Goal: Find specific page/section: Find specific page/section

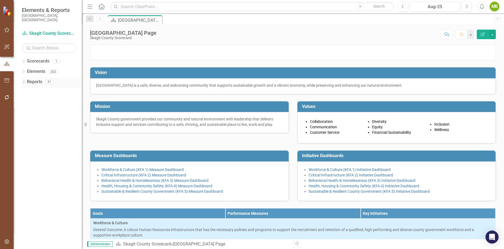
click at [25, 78] on div "Dropdown Reports 51" at bounding box center [52, 83] width 60 height 10
click at [24, 81] on icon "Dropdown" at bounding box center [24, 82] width 4 height 3
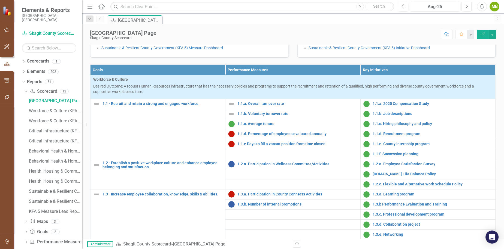
scroll to position [145, 0]
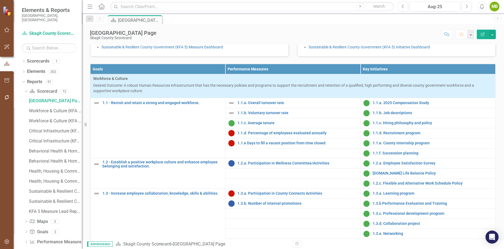
click at [157, 28] on link "Workforce & Culture (KFA 1) Measure Dashboard" at bounding box center [142, 25] width 82 height 4
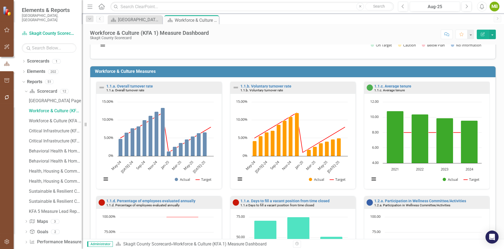
scroll to position [93, 0]
click at [137, 20] on div "[GEOGRAPHIC_DATA] Page" at bounding box center [136, 19] width 36 height 7
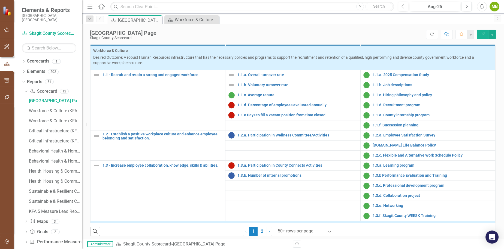
scroll to position [173, 0]
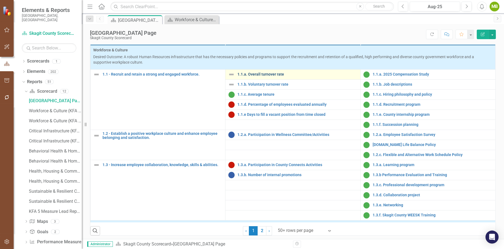
click at [264, 77] on link "1.1.a. Overall turnover rate" at bounding box center [297, 74] width 120 height 4
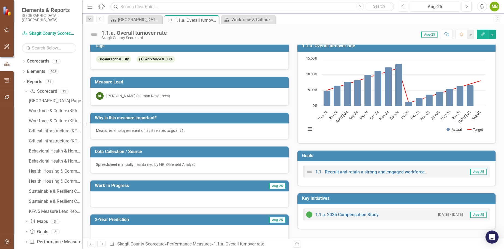
scroll to position [4, 0]
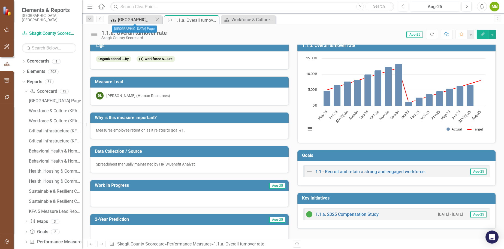
click at [131, 20] on div "[GEOGRAPHIC_DATA] Page" at bounding box center [136, 19] width 36 height 7
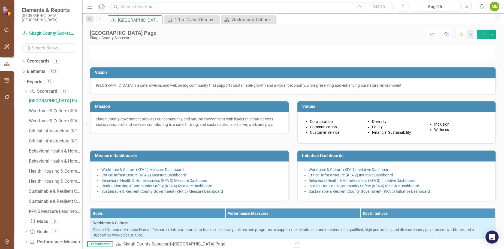
click at [41, 209] on div "KFA 5 Measure Lead Report" at bounding box center [55, 211] width 53 height 5
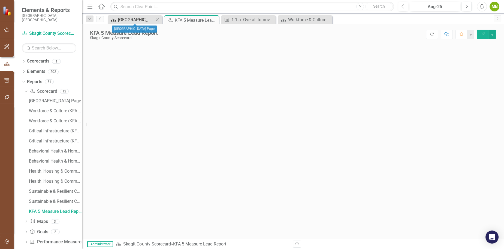
click at [141, 20] on div "[GEOGRAPHIC_DATA] Page" at bounding box center [136, 19] width 36 height 7
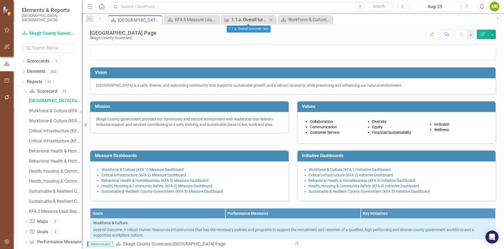
click at [238, 18] on div "1.1.a. Overall turnover rate" at bounding box center [249, 19] width 36 height 7
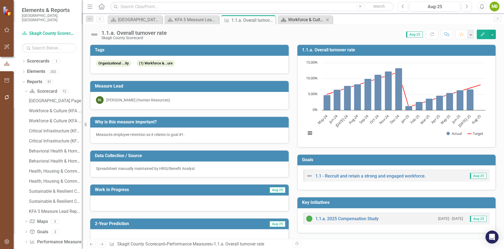
click at [310, 19] on div "Workforce & Culture (KFA 1) Measure Dashboard" at bounding box center [306, 19] width 36 height 7
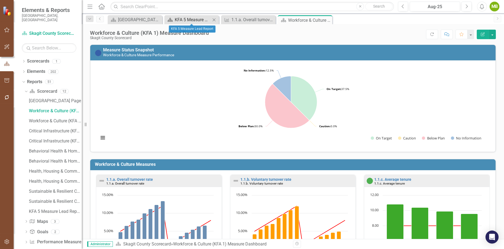
click at [185, 20] on div "KFA 5 Measure Lead Report" at bounding box center [193, 19] width 36 height 7
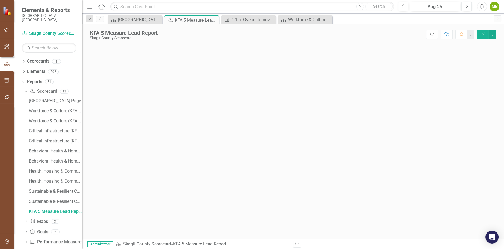
click at [459, 33] on icon "Edit Report" at bounding box center [482, 34] width 5 height 4
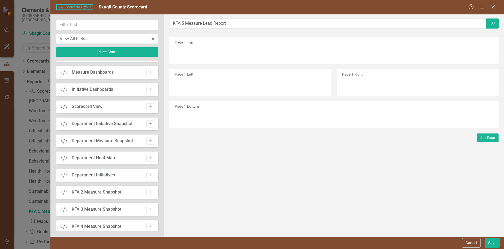
scroll to position [164, 0]
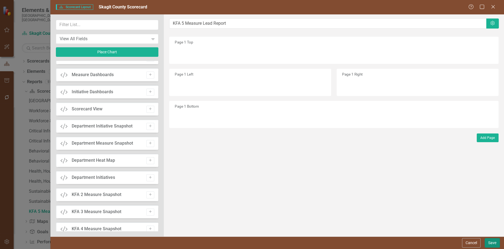
click at [459, 242] on button "Save" at bounding box center [491, 244] width 15 height 10
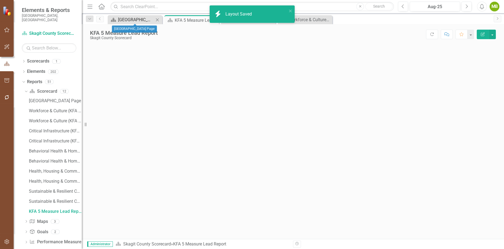
click at [136, 20] on div "[GEOGRAPHIC_DATA] Page" at bounding box center [136, 19] width 36 height 7
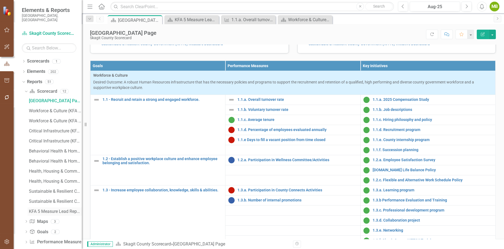
click at [47, 209] on div "KFA 5 Measure Lead Report" at bounding box center [55, 211] width 53 height 5
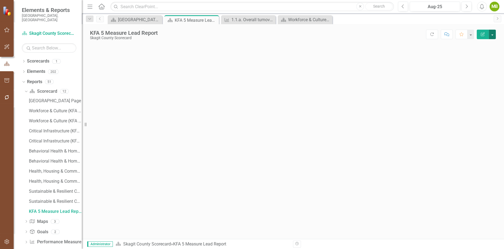
click at [459, 32] on button "button" at bounding box center [491, 35] width 7 height 10
click at [376, 48] on div at bounding box center [293, 142] width 422 height 195
click at [459, 33] on icon "Edit Report" at bounding box center [482, 34] width 5 height 4
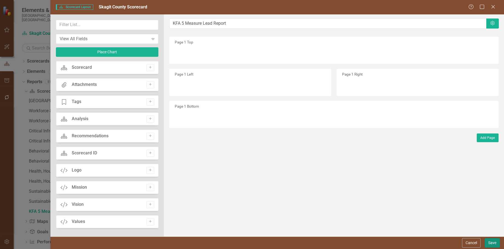
click at [459, 242] on button "Save" at bounding box center [491, 244] width 15 height 10
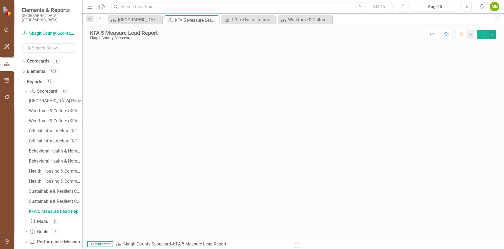
click at [459, 32] on icon "Edit Report" at bounding box center [482, 34] width 5 height 4
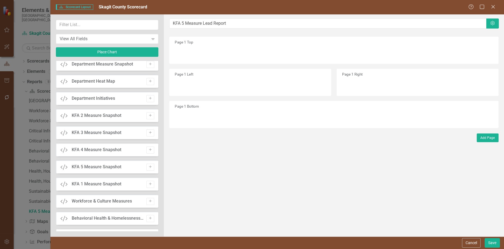
scroll to position [245, 0]
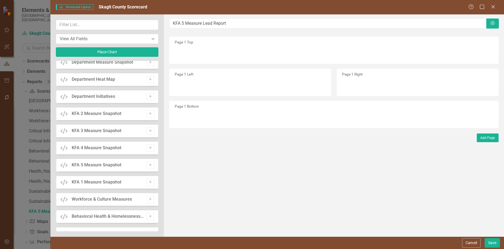
click at [83, 165] on div "KFA 5 Measure Snapshot" at bounding box center [97, 165] width 50 height 6
click at [148, 164] on icon "Add" at bounding box center [150, 165] width 4 height 3
drag, startPoint x: 182, startPoint y: 52, endPoint x: 182, endPoint y: 78, distance: 25.9
click at [459, 242] on button "Save" at bounding box center [491, 244] width 15 height 10
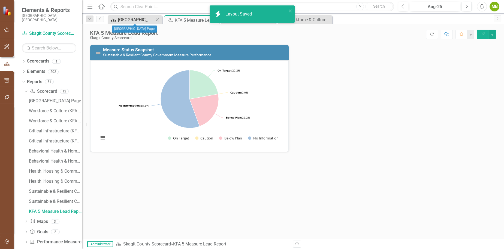
click at [128, 21] on div "[GEOGRAPHIC_DATA] Page" at bounding box center [136, 19] width 36 height 7
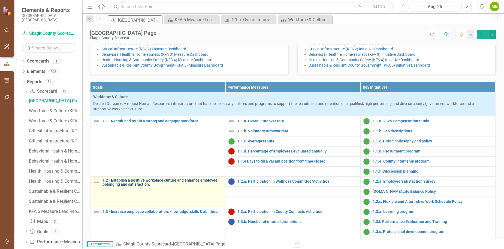
scroll to position [0, 0]
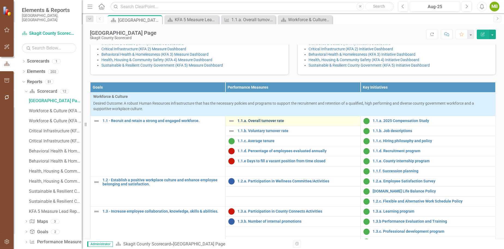
click at [258, 123] on link "1.1.a. Overall turnover rate" at bounding box center [297, 121] width 120 height 4
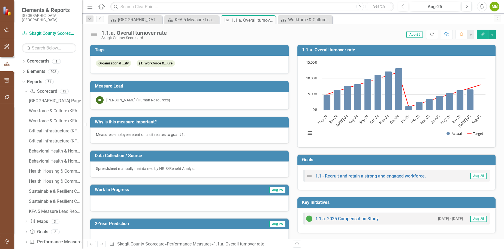
click at [119, 86] on h3 "Measure Lead" at bounding box center [190, 86] width 191 height 5
click at [118, 100] on div "[PERSON_NAME] (Human Resources)" at bounding box center [138, 99] width 64 height 5
click at [111, 88] on td "Measure Lead" at bounding box center [190, 87] width 191 height 9
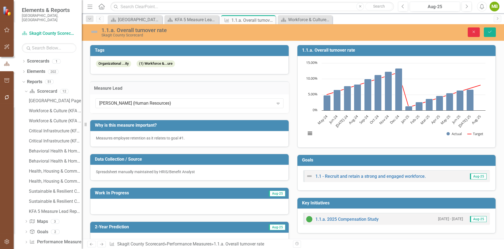
click at [459, 32] on icon "Close" at bounding box center [473, 32] width 5 height 4
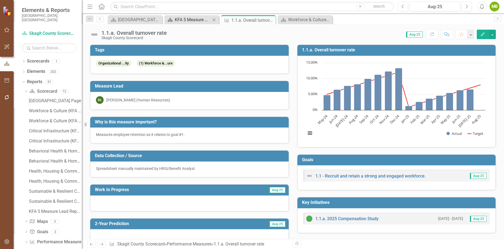
click at [191, 19] on div "KFA 5 Measure Lead Report" at bounding box center [193, 19] width 36 height 7
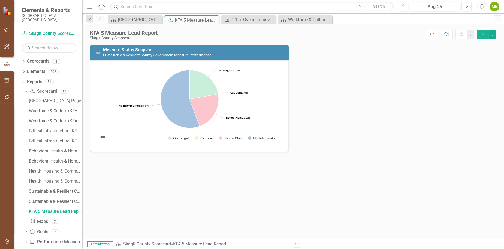
click at [459, 32] on icon "button" at bounding box center [482, 34] width 4 height 4
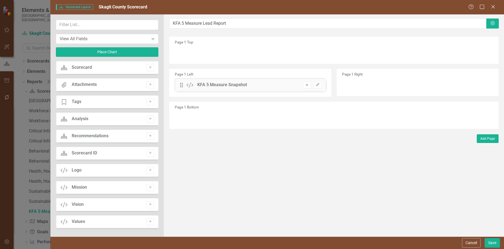
click at [306, 85] on icon "Remove" at bounding box center [306, 84] width 4 height 3
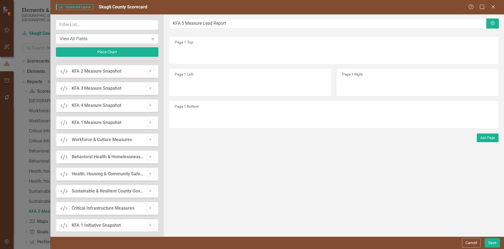
scroll to position [308, 0]
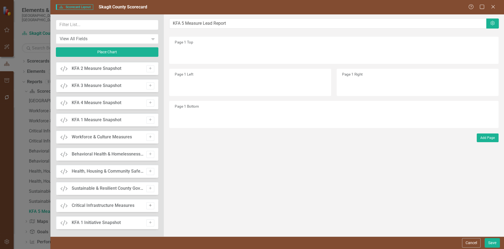
click at [149, 205] on icon "Add" at bounding box center [150, 205] width 4 height 3
drag, startPoint x: 181, startPoint y: 51, endPoint x: 181, endPoint y: 74, distance: 22.3
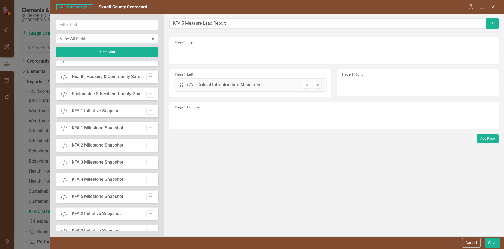
scroll to position [388, 0]
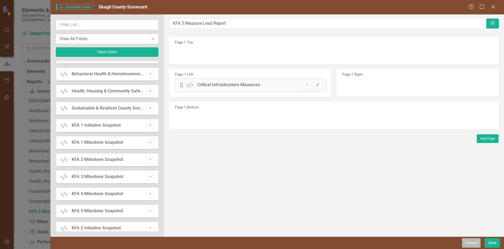
click at [459, 241] on button "Cancel" at bounding box center [471, 244] width 19 height 10
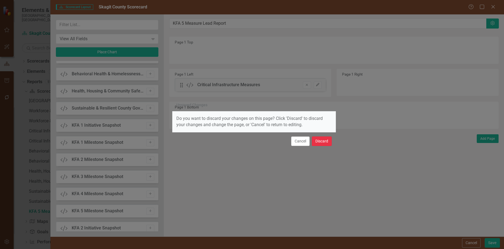
click at [327, 142] on button "Discard" at bounding box center [322, 142] width 20 height 10
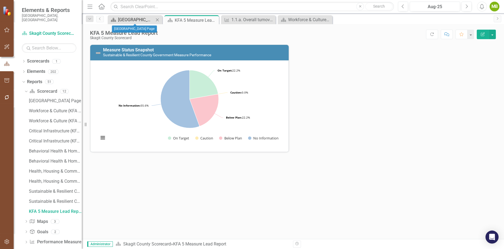
click at [136, 21] on div "[GEOGRAPHIC_DATA] Page" at bounding box center [136, 19] width 36 height 7
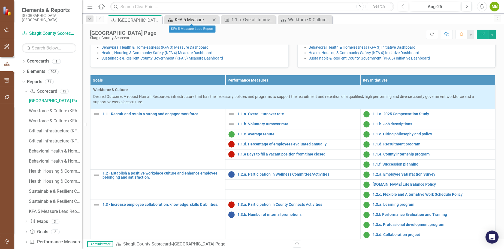
click at [191, 20] on div "KFA 5 Measure Lead Report" at bounding box center [193, 19] width 36 height 7
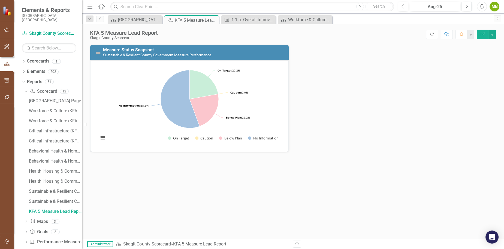
click at [459, 36] on button "Edit Report" at bounding box center [482, 35] width 12 height 10
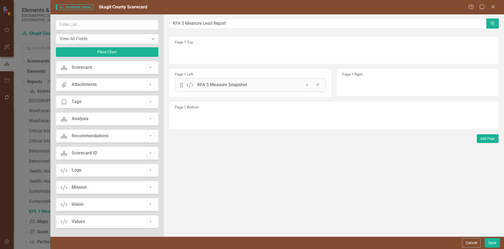
click at [307, 84] on icon "Remove" at bounding box center [306, 84] width 4 height 3
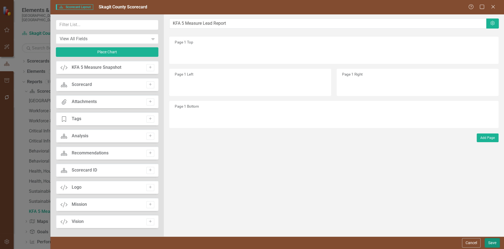
click at [459, 243] on button "Save" at bounding box center [491, 244] width 15 height 10
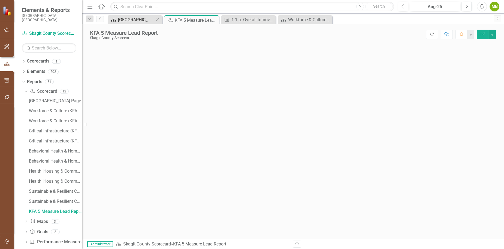
click at [130, 19] on div "[GEOGRAPHIC_DATA] Page" at bounding box center [136, 19] width 36 height 7
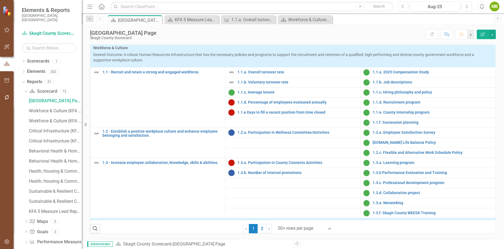
scroll to position [2, 0]
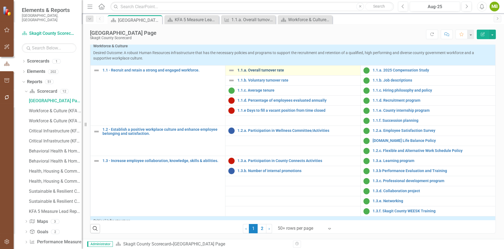
click at [265, 72] on link "1.1.a. Overall turnover rate" at bounding box center [297, 70] width 120 height 4
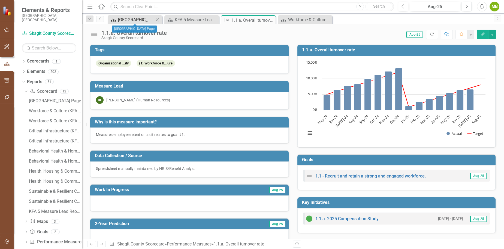
click at [130, 18] on div "[GEOGRAPHIC_DATA] Page" at bounding box center [136, 19] width 36 height 7
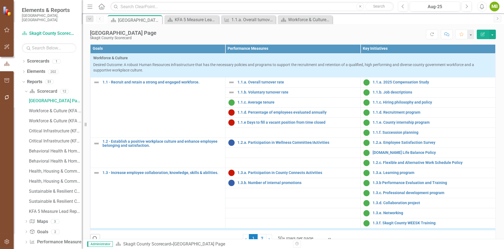
scroll to position [167, 0]
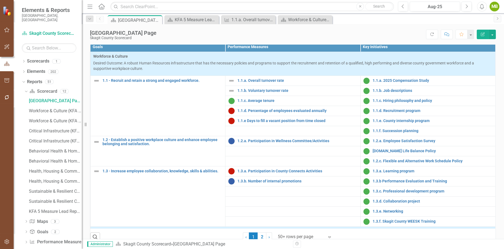
click at [165, 52] on th "Goals" at bounding box center [157, 47] width 135 height 10
click at [165, 52] on th "Goals Sort Ascending" at bounding box center [157, 47] width 135 height 10
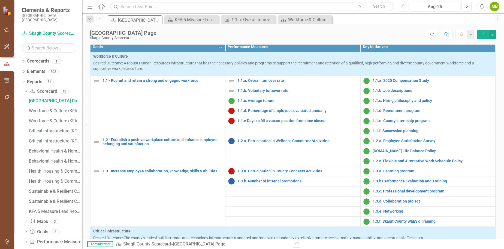
click at [165, 52] on th "Goals Sort Descending" at bounding box center [157, 47] width 135 height 10
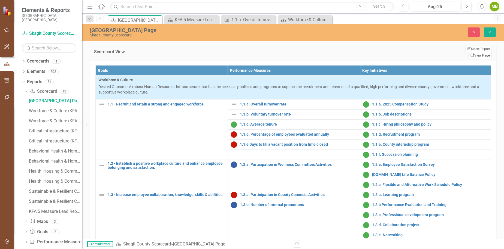
click at [459, 59] on link "Link View Page" at bounding box center [479, 55] width 23 height 7
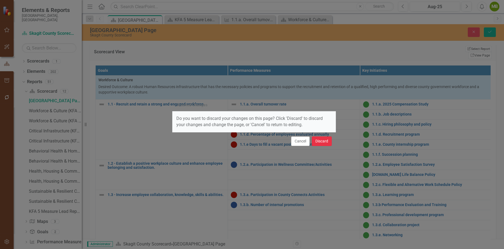
click at [320, 140] on button "Discard" at bounding box center [322, 142] width 20 height 10
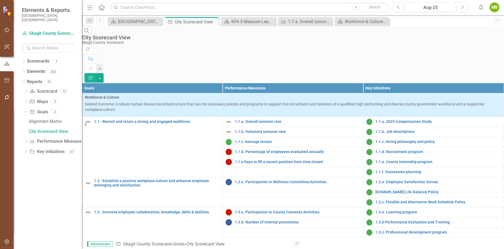
click at [248, 83] on th "Performance Measures" at bounding box center [292, 88] width 141 height 10
click at [143, 18] on div "[GEOGRAPHIC_DATA] Page" at bounding box center [136, 21] width 36 height 7
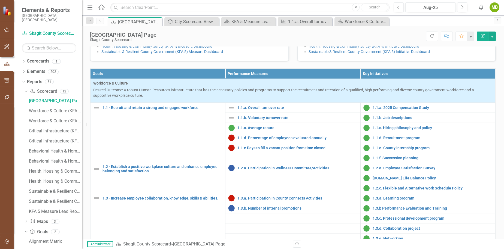
scroll to position [142, 0]
click at [185, 20] on div "City Scorecard View" at bounding box center [193, 21] width 36 height 7
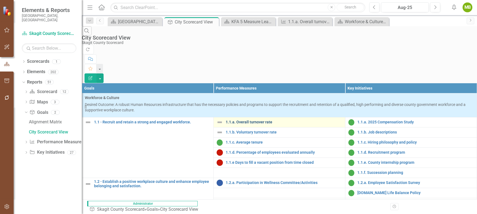
click at [251, 120] on link "1.1.a. Overall turnover rate" at bounding box center [283, 122] width 117 height 4
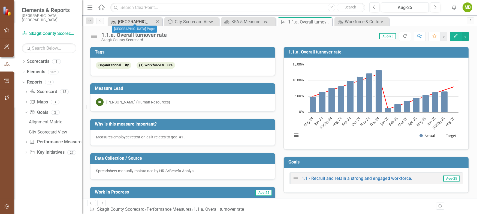
click at [139, 20] on div "[GEOGRAPHIC_DATA] Page" at bounding box center [136, 21] width 36 height 7
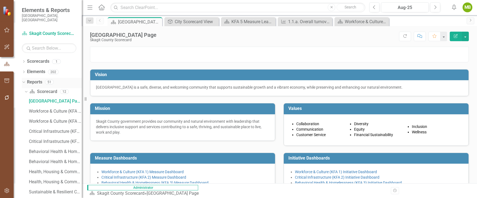
click at [32, 79] on link "Reports" at bounding box center [34, 82] width 15 height 6
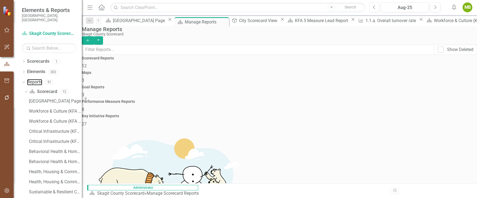
scroll to position [95, 0]
click at [84, 92] on span "3" at bounding box center [83, 94] width 2 height 5
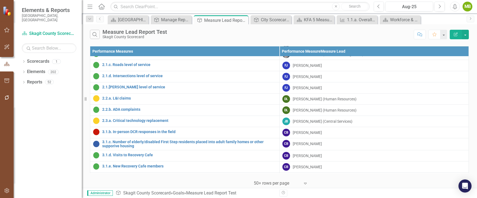
scroll to position [104, 0]
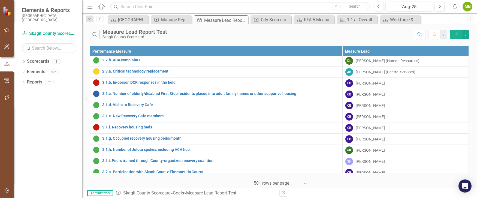
scroll to position [160, 0]
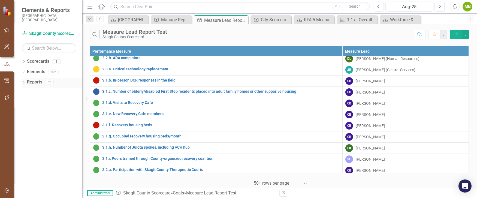
click at [24, 80] on div "Dropdown" at bounding box center [24, 82] width 4 height 5
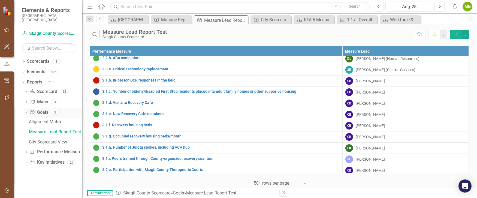
click at [25, 110] on icon "Dropdown" at bounding box center [25, 112] width 3 height 4
click at [25, 111] on icon "Dropdown" at bounding box center [26, 112] width 4 height 3
click at [26, 91] on icon "Dropdown" at bounding box center [26, 92] width 4 height 3
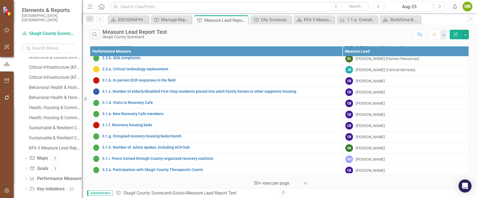
scroll to position [64, 0]
click at [45, 145] on div "KFA 5 Measure Lead Report" at bounding box center [55, 147] width 53 height 5
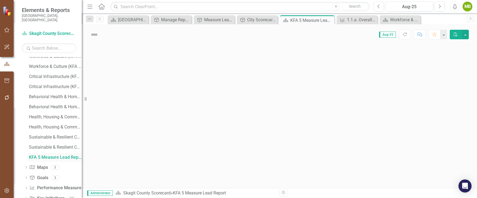
scroll to position [14, 0]
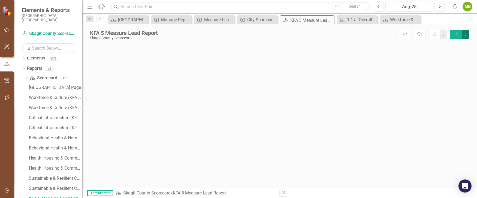
click at [465, 34] on button "button" at bounding box center [464, 35] width 7 height 10
click at [375, 61] on div at bounding box center [279, 116] width 395 height 143
click at [36, 65] on link "Reports" at bounding box center [34, 68] width 15 height 6
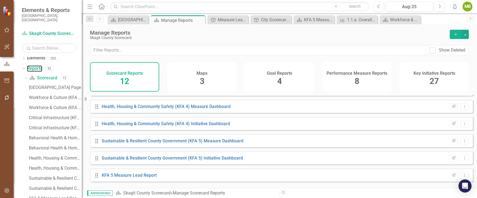
scroll to position [116, 0]
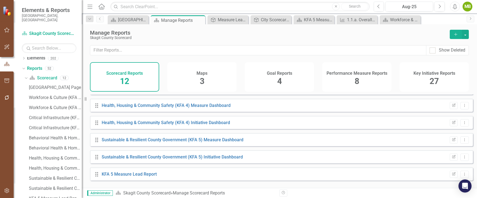
click at [96, 176] on icon at bounding box center [96, 174] width 3 height 4
click at [462, 176] on icon "Dropdown Menu" at bounding box center [464, 174] width 5 height 4
click at [446, 167] on link "Trash Delete Report" at bounding box center [441, 169] width 45 height 10
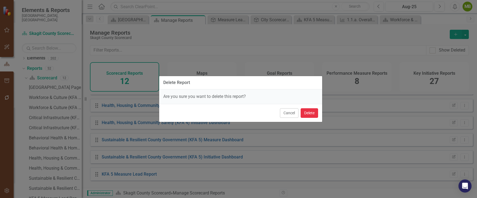
click at [312, 113] on button "Delete" at bounding box center [308, 113] width 17 height 10
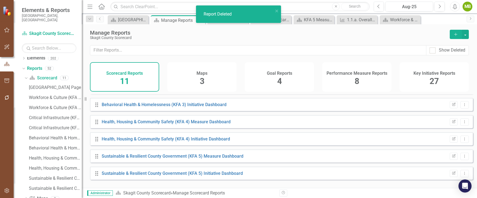
scroll to position [99, 0]
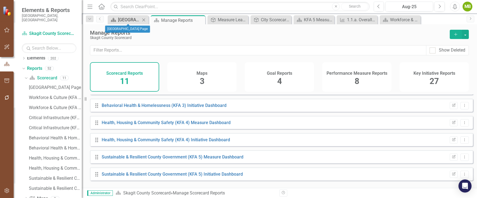
click at [132, 18] on div "[GEOGRAPHIC_DATA] Page" at bounding box center [129, 19] width 22 height 7
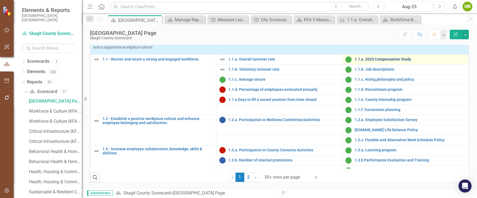
scroll to position [202, 0]
click at [370, 61] on link "1.1.a. 2025 Compensation Study" at bounding box center [409, 59] width 111 height 4
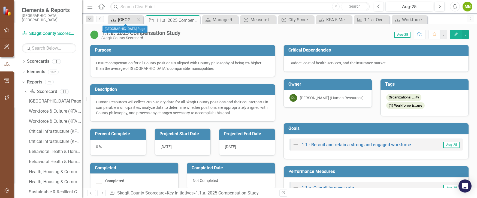
click at [127, 21] on div "[GEOGRAPHIC_DATA] Page" at bounding box center [126, 19] width 17 height 7
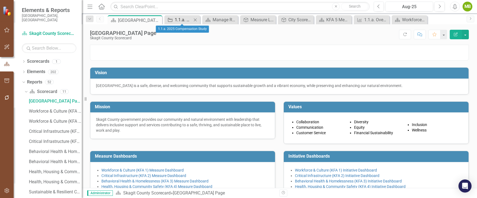
click at [178, 19] on div "1.1.a. 2025 Compensation Study" at bounding box center [183, 19] width 17 height 7
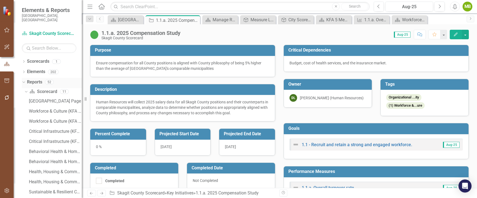
click at [38, 79] on link "Reports" at bounding box center [34, 82] width 15 height 6
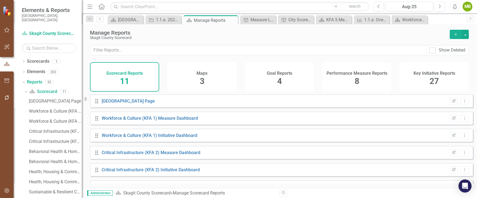
click at [275, 78] on div "Goal Reports 4" at bounding box center [279, 76] width 69 height 29
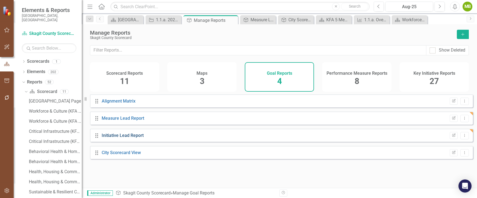
click at [128, 138] on link "Initiative Lead Report" at bounding box center [123, 135] width 42 height 5
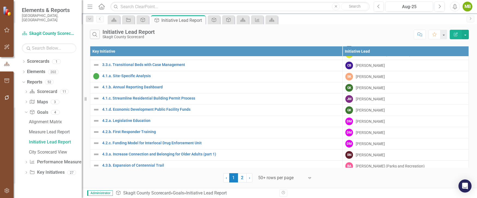
scroll to position [462, 0]
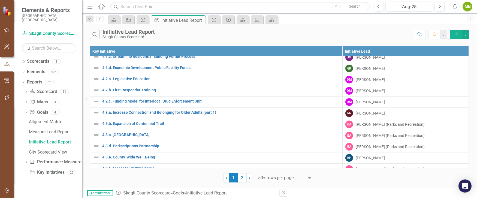
click at [281, 178] on div at bounding box center [281, 177] width 46 height 7
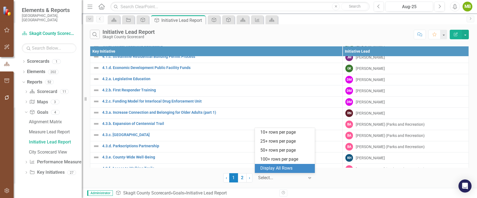
click at [276, 170] on div "Display All Rows" at bounding box center [285, 168] width 51 height 6
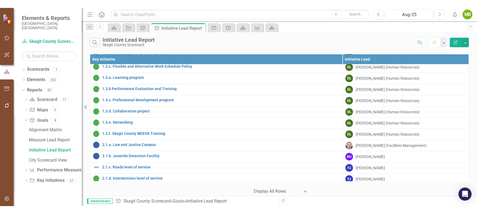
scroll to position [0, 0]
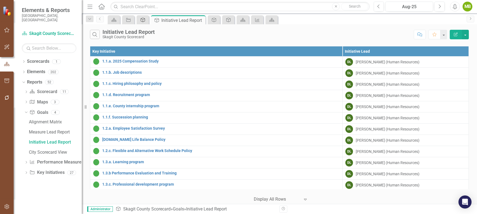
click at [142, 22] on div "Goal" at bounding box center [142, 19] width 8 height 7
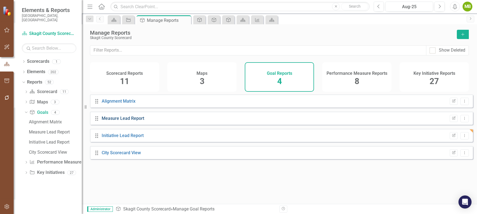
click at [129, 121] on link "Measure Lead Report" at bounding box center [123, 117] width 42 height 5
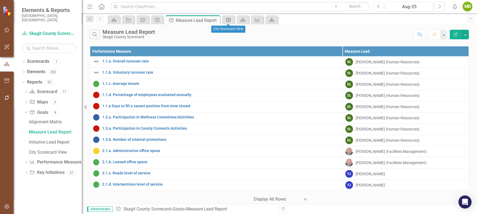
click at [227, 18] on icon "Goal" at bounding box center [227, 20] width 5 height 4
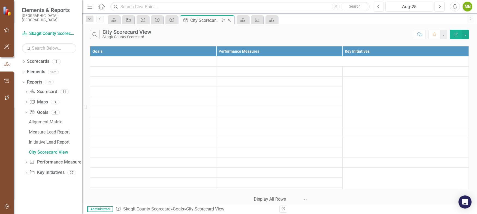
click at [230, 19] on icon "Close" at bounding box center [228, 20] width 5 height 4
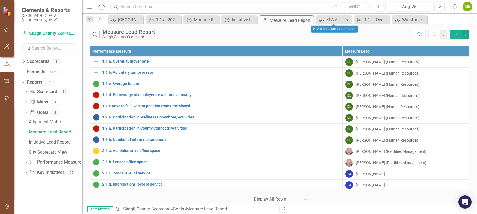
click at [346, 19] on icon "Close" at bounding box center [346, 20] width 5 height 4
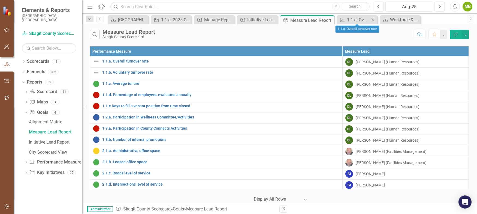
click at [374, 19] on icon "Close" at bounding box center [372, 20] width 5 height 4
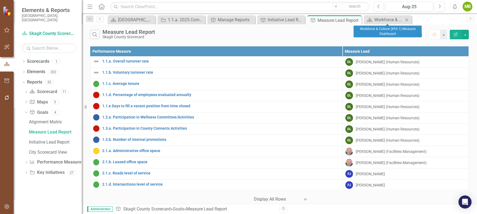
click at [406, 18] on icon "Close" at bounding box center [406, 20] width 5 height 4
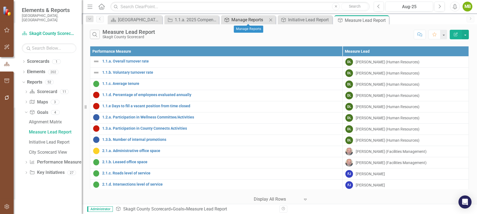
click at [258, 17] on div "Manage Reports" at bounding box center [249, 19] width 36 height 7
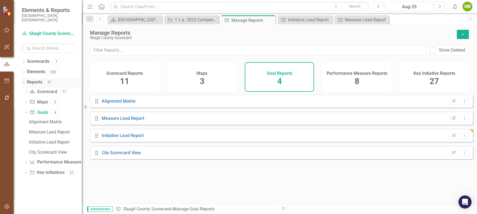
click at [37, 79] on link "Reports" at bounding box center [34, 82] width 15 height 6
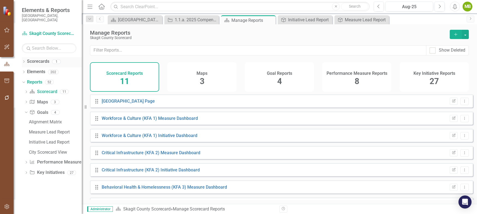
click at [36, 58] on link "Scorecards" at bounding box center [38, 61] width 22 height 6
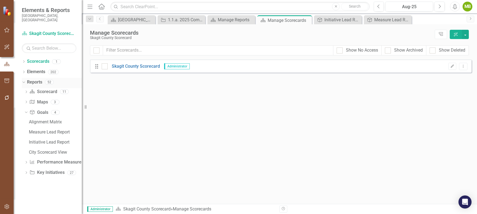
click at [37, 79] on link "Reports" at bounding box center [34, 82] width 15 height 6
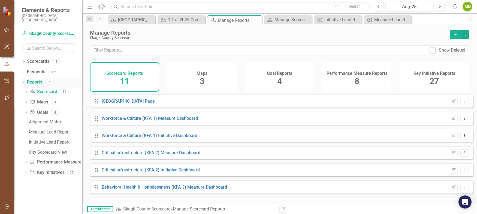
click at [38, 79] on link "Reports" at bounding box center [34, 82] width 15 height 6
click at [42, 58] on link "Scorecards" at bounding box center [38, 61] width 22 height 6
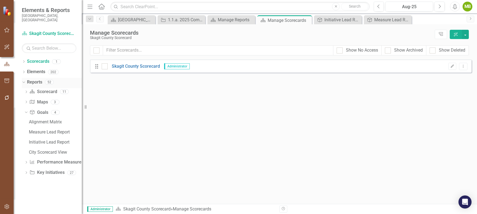
click at [37, 79] on link "Reports" at bounding box center [34, 82] width 15 height 6
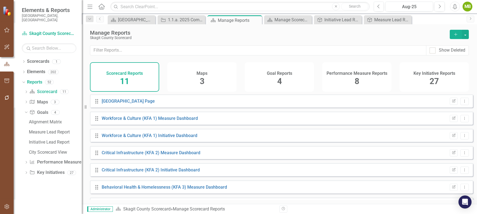
click at [271, 83] on div "Goal Reports 4" at bounding box center [279, 76] width 69 height 29
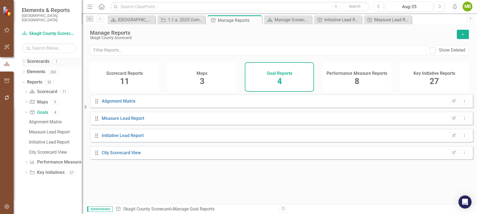
click at [41, 58] on link "Scorecards" at bounding box center [38, 61] width 22 height 6
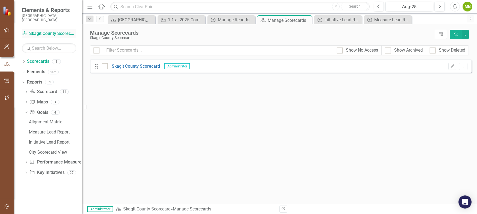
click at [45, 29] on div "Scorecard Skagit County Scorecard" at bounding box center [49, 33] width 54 height 9
click at [47, 31] on link "Scorecard Skagit County Scorecard" at bounding box center [49, 34] width 54 height 6
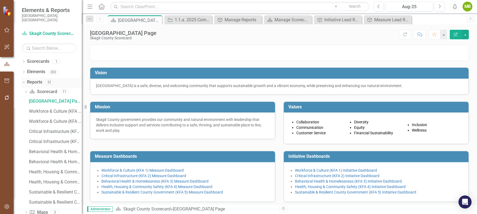
click at [36, 79] on link "Reports" at bounding box center [34, 82] width 15 height 6
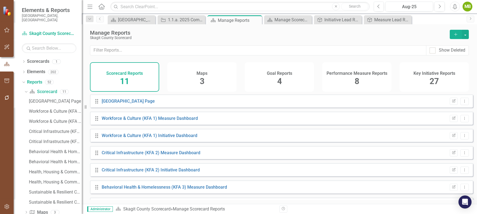
click at [280, 74] on h4 "Goal Reports" at bounding box center [279, 73] width 25 height 5
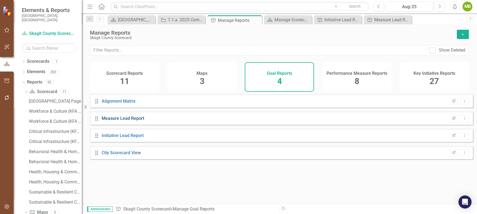
click at [135, 121] on link "Measure Lead Report" at bounding box center [123, 117] width 42 height 5
